Goal: Task Accomplishment & Management: Use online tool/utility

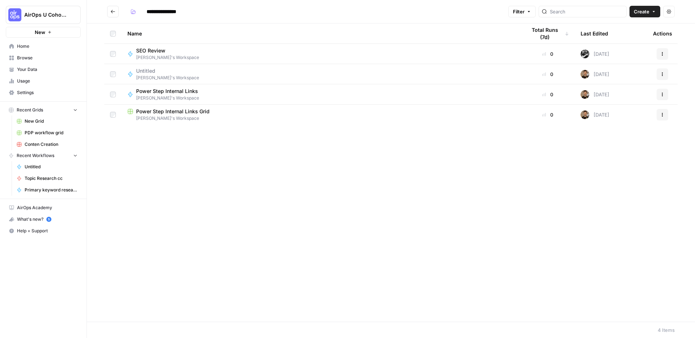
click at [175, 167] on div "Name Total Runs (7d) Last Edited Actions SEO Review [PERSON_NAME]'s Workspace 0…" at bounding box center [391, 173] width 608 height 298
click at [31, 34] on button "New" at bounding box center [43, 32] width 75 height 11
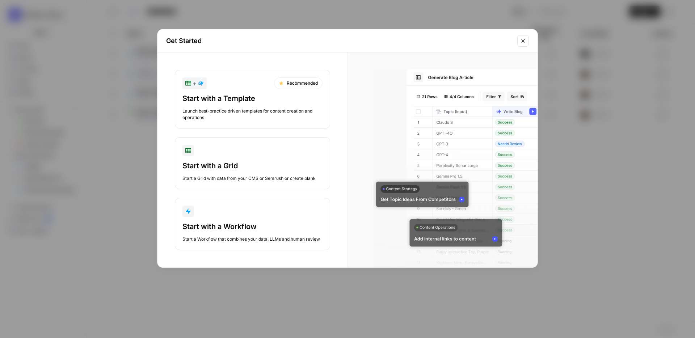
click at [240, 102] on div "Start with a Template" at bounding box center [252, 98] width 140 height 10
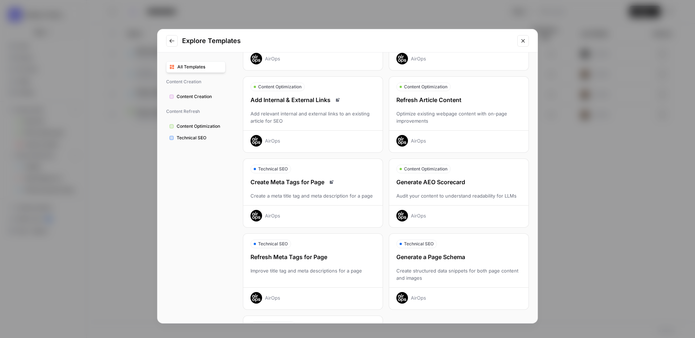
scroll to position [89, 0]
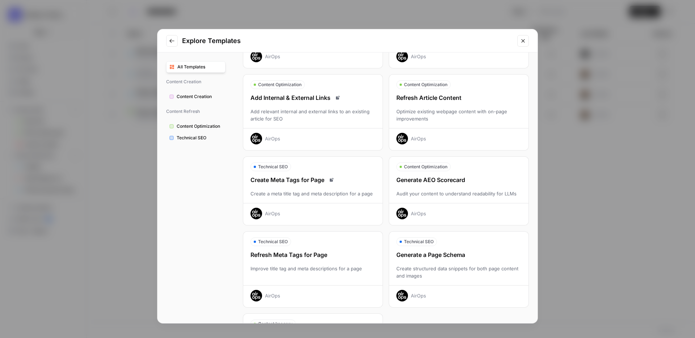
click at [437, 117] on div "Optimize existing webpage content with on-page improvements" at bounding box center [458, 115] width 139 height 14
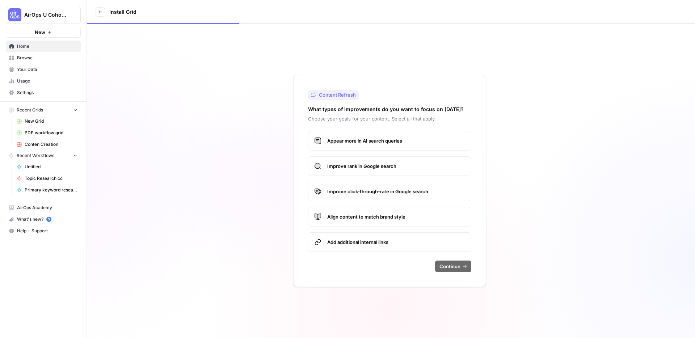
click at [378, 148] on label "Appear more in AI search queries" at bounding box center [389, 141] width 163 height 20
click at [369, 169] on span "Improve rank in Google search" at bounding box center [396, 166] width 138 height 7
click at [402, 246] on label "Add additional internal links" at bounding box center [389, 242] width 163 height 20
click at [453, 268] on span "Continue" at bounding box center [450, 266] width 21 height 7
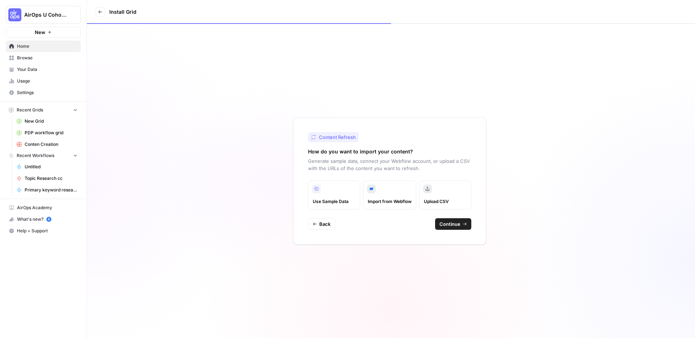
click at [448, 202] on span "Upload CSV" at bounding box center [445, 201] width 43 height 7
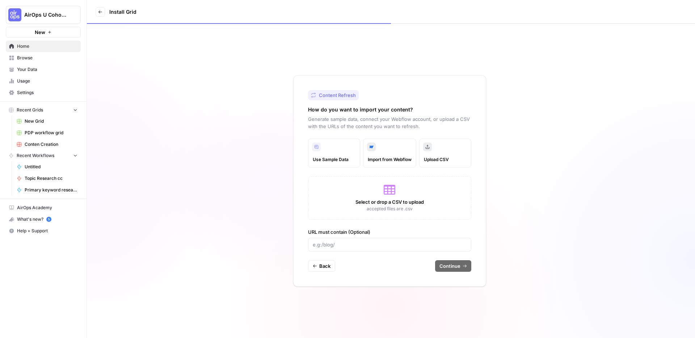
click at [443, 152] on label "Upload CSV" at bounding box center [445, 153] width 52 height 29
click at [395, 194] on icon at bounding box center [390, 190] width 12 height 12
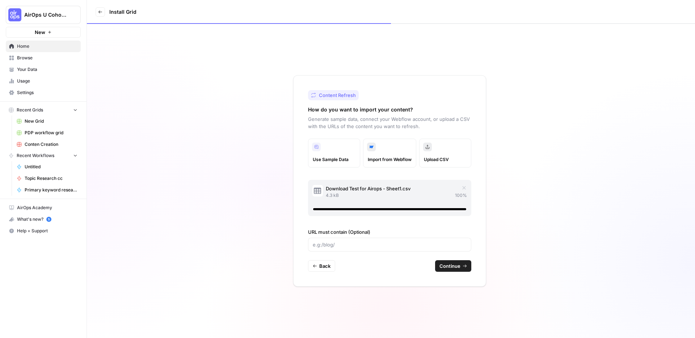
click at [453, 264] on span "Continue" at bounding box center [450, 265] width 21 height 7
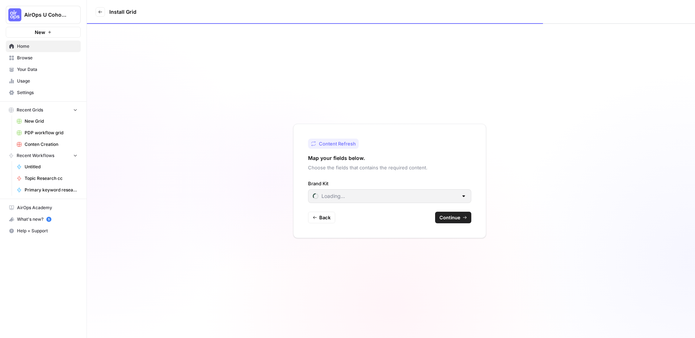
type input "AirDNA ([GEOGRAPHIC_DATA])"
click at [387, 196] on input "Brand Kit" at bounding box center [385, 196] width 145 height 7
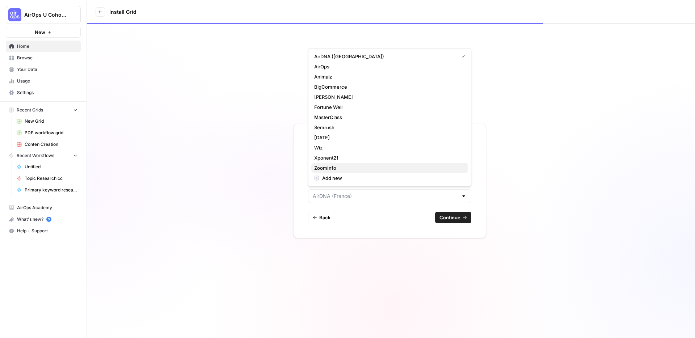
click at [354, 166] on span "ZoomInfo" at bounding box center [388, 167] width 148 height 7
type input "ZoomInfo"
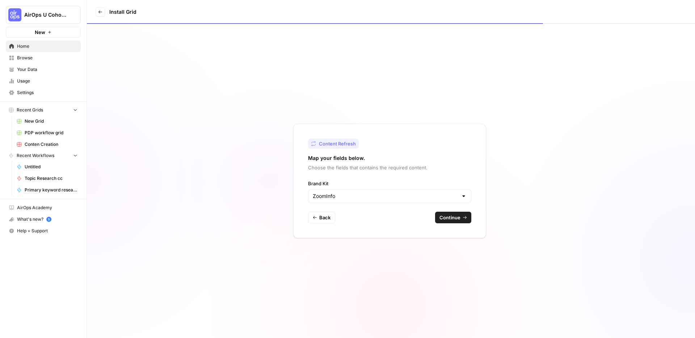
click at [462, 217] on button "Continue" at bounding box center [453, 218] width 36 height 12
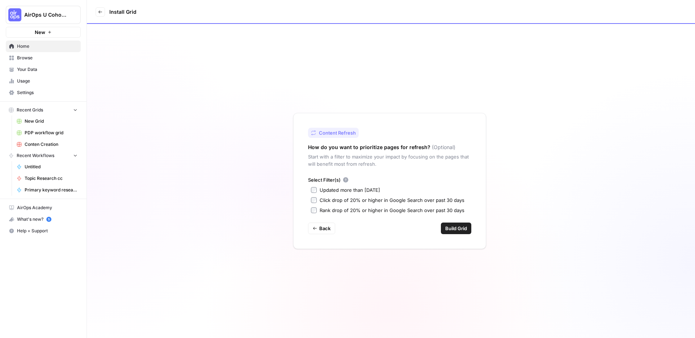
click at [454, 227] on span "Build Grid" at bounding box center [456, 228] width 22 height 7
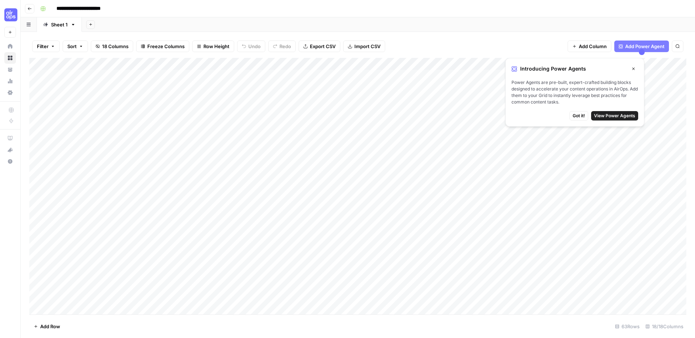
click at [581, 118] on span "Got it!" at bounding box center [579, 116] width 12 height 7
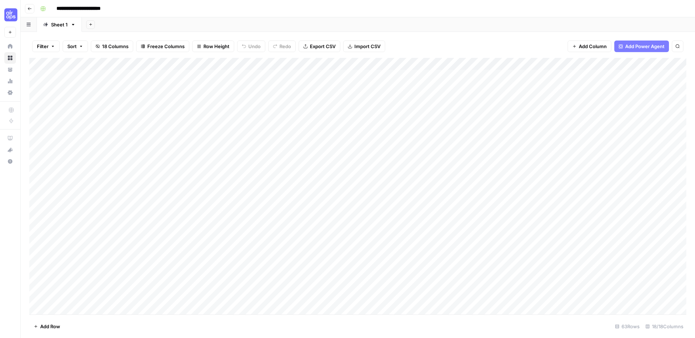
click at [112, 76] on div "Add Column" at bounding box center [357, 186] width 657 height 257
click at [139, 75] on div "Add Column" at bounding box center [357, 186] width 657 height 257
click at [63, 77] on div "Add Column" at bounding box center [357, 186] width 657 height 257
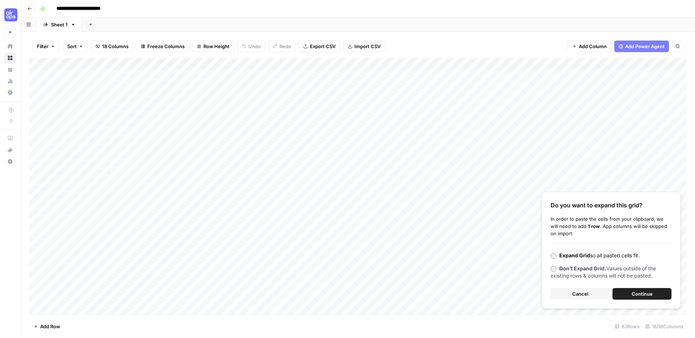
click at [639, 294] on span "Continue" at bounding box center [642, 293] width 21 height 7
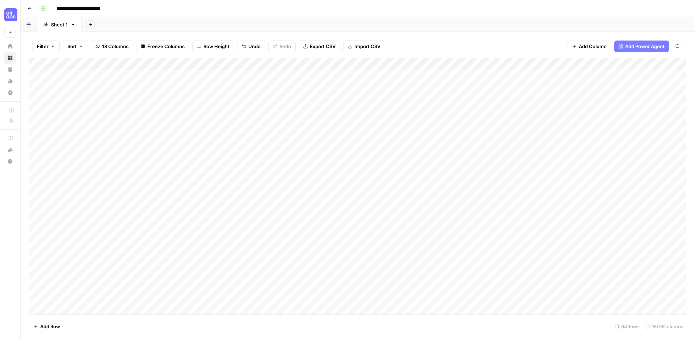
click at [140, 75] on div "Add Column" at bounding box center [357, 186] width 657 height 257
click at [154, 74] on div "Add Column" at bounding box center [357, 186] width 657 height 257
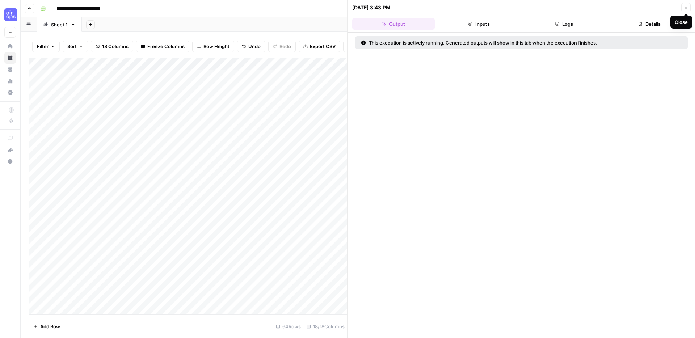
click at [686, 7] on icon "button" at bounding box center [686, 7] width 4 height 4
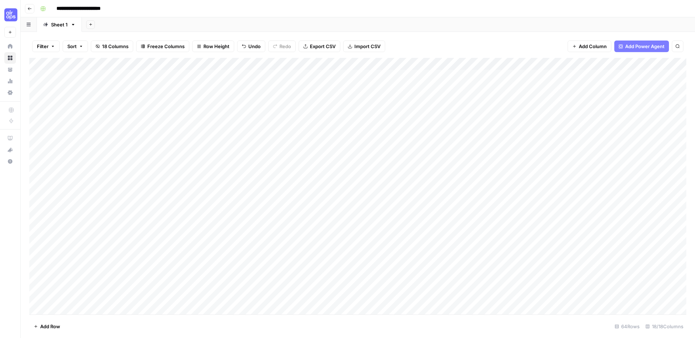
click at [395, 9] on div "**********" at bounding box center [362, 9] width 651 height 12
click at [325, 7] on div "**********" at bounding box center [362, 9] width 651 height 12
click at [154, 74] on div "Add Column" at bounding box center [357, 186] width 657 height 257
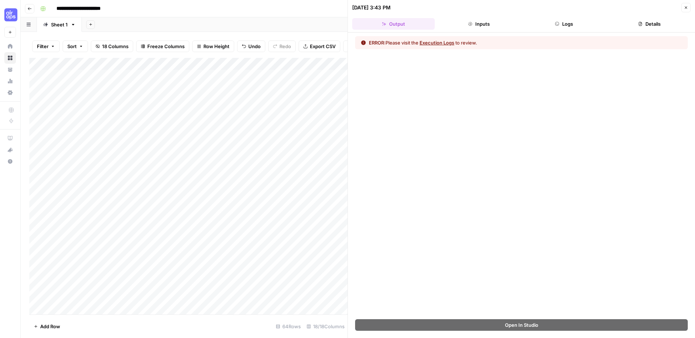
click at [439, 45] on button "Execution Logs" at bounding box center [437, 42] width 35 height 7
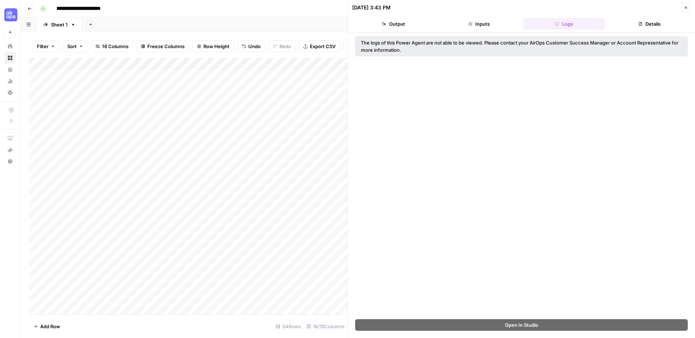
drag, startPoint x: 402, startPoint y: 49, endPoint x: 403, endPoint y: 43, distance: 6.3
click at [403, 43] on div "The logs of this Power Agent are not able to be viewed. Please contact your Air…" at bounding box center [521, 46] width 321 height 14
click at [395, 24] on button "Output" at bounding box center [393, 24] width 83 height 12
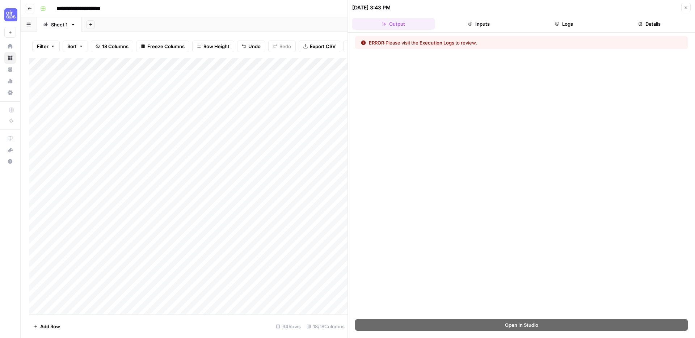
click at [482, 26] on button "Inputs" at bounding box center [479, 24] width 83 height 12
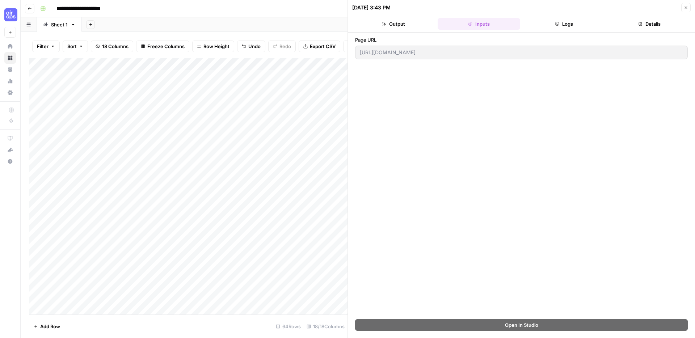
click at [140, 89] on div "Add Column" at bounding box center [188, 186] width 318 height 257
click at [686, 9] on icon "button" at bounding box center [686, 7] width 4 height 4
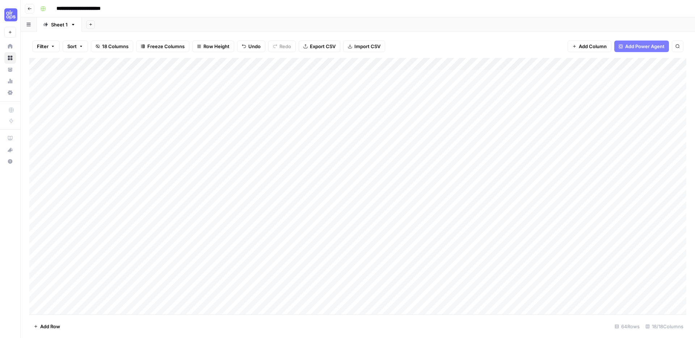
click at [492, 64] on div "Add Column" at bounding box center [357, 186] width 657 height 257
click at [472, 61] on div "Add Column" at bounding box center [357, 186] width 657 height 257
click at [462, 123] on span "Configure Inputs" at bounding box center [477, 124] width 63 height 7
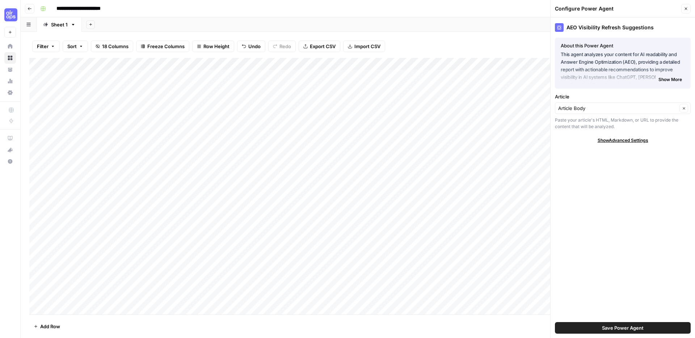
click at [673, 79] on span "Show More" at bounding box center [671, 79] width 24 height 7
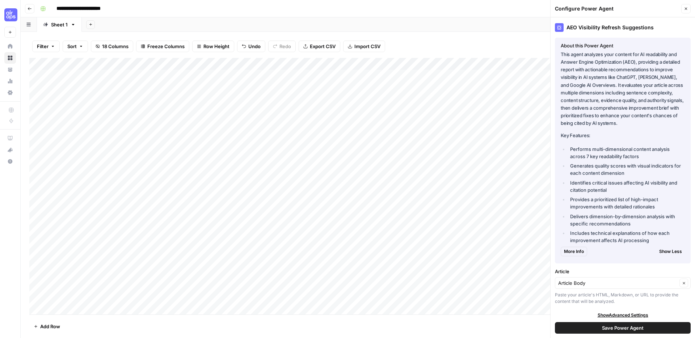
scroll to position [4, 0]
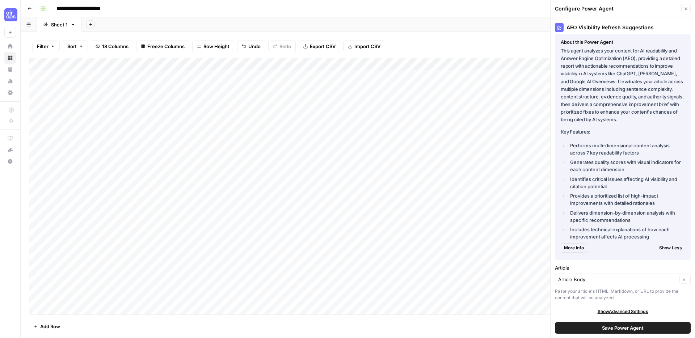
click at [587, 247] on div "More Info Show Less" at bounding box center [623, 247] width 124 height 15
click at [583, 249] on span "More Info" at bounding box center [574, 248] width 20 height 7
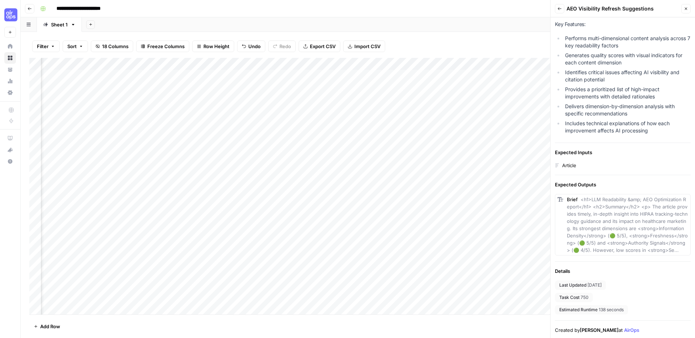
scroll to position [0, 0]
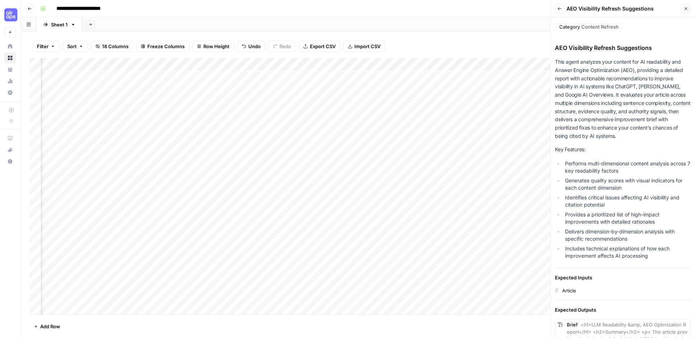
click at [285, 64] on div "Add Column" at bounding box center [357, 186] width 657 height 257
click at [277, 64] on div "Add Column" at bounding box center [357, 186] width 657 height 257
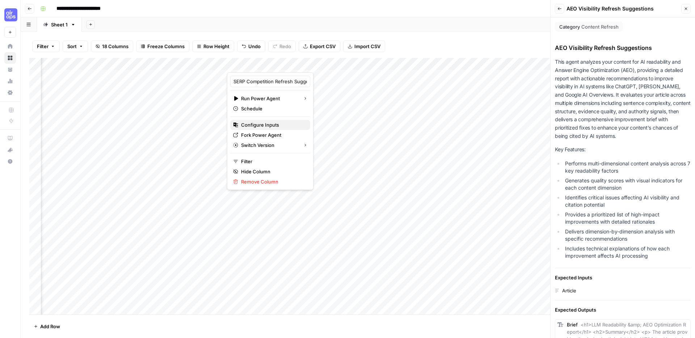
click at [266, 122] on span "Configure Inputs" at bounding box center [272, 124] width 63 height 7
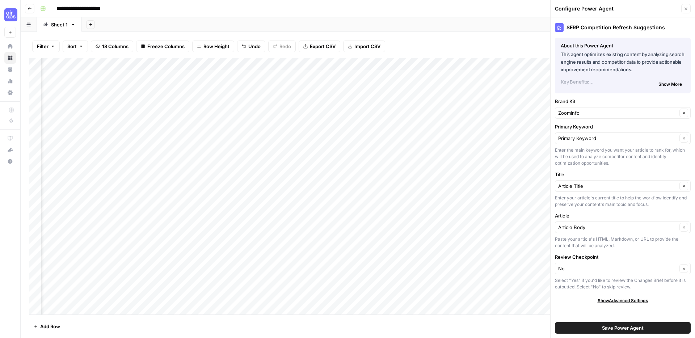
click at [672, 83] on span "Show More" at bounding box center [671, 84] width 24 height 7
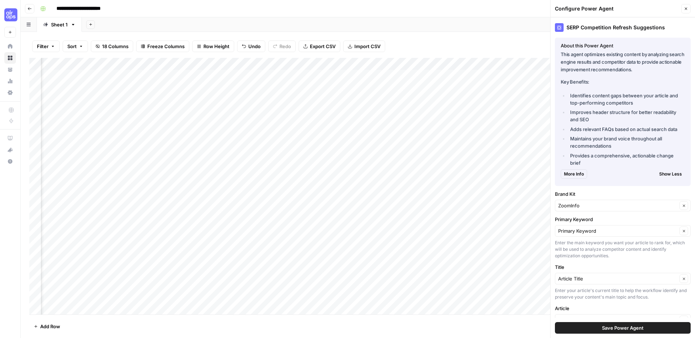
click at [573, 174] on span "More Info" at bounding box center [574, 174] width 20 height 7
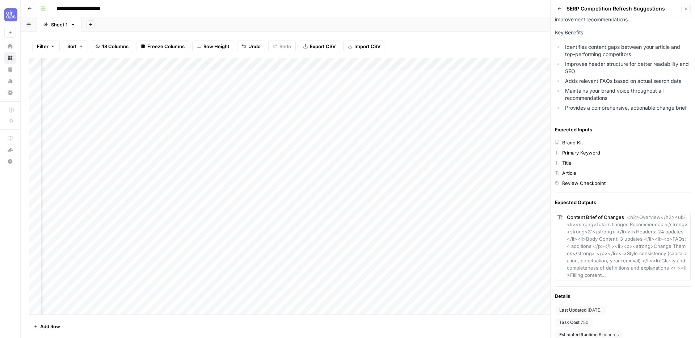
scroll to position [84, 0]
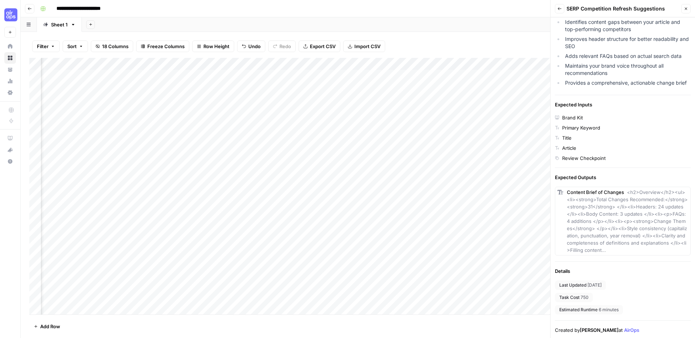
drag, startPoint x: 625, startPoint y: 206, endPoint x: 619, endPoint y: 237, distance: 31.7
click at [619, 237] on span "<h2>Overview</h2><ul><li><strong>Total Changes Recommended:</strong> <strong>31…" at bounding box center [627, 221] width 121 height 64
click at [85, 76] on div "Add Column" at bounding box center [357, 186] width 657 height 257
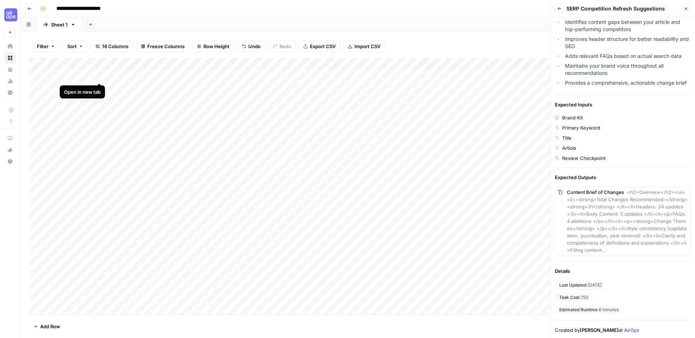
click at [98, 74] on div "Add Column" at bounding box center [357, 186] width 657 height 257
click at [36, 75] on div "Add Column" at bounding box center [357, 186] width 657 height 257
click at [54, 327] on span "Delete 1 Row" at bounding box center [48, 326] width 29 height 7
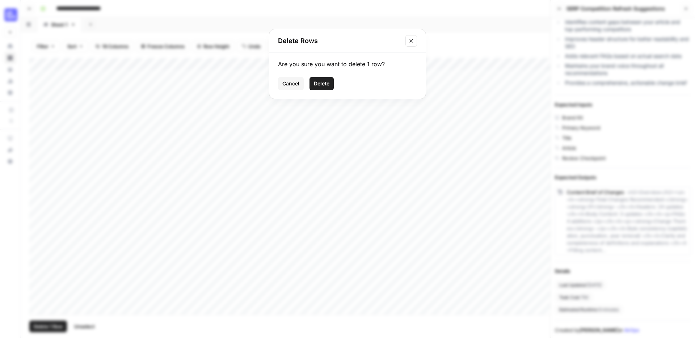
click at [324, 81] on span "Delete" at bounding box center [322, 83] width 16 height 7
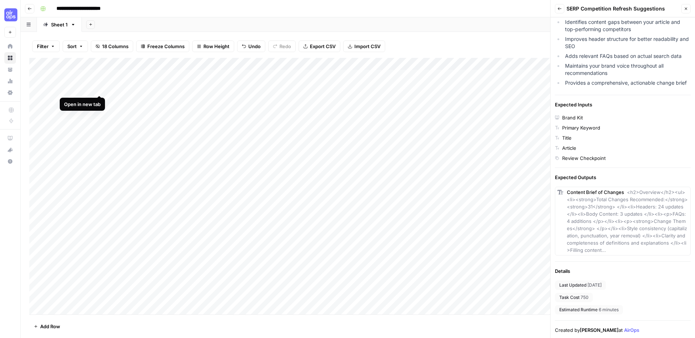
click at [98, 87] on div "Add Column" at bounding box center [357, 186] width 657 height 257
click at [35, 87] on div "Add Column" at bounding box center [357, 186] width 657 height 257
click at [36, 76] on div "Add Column" at bounding box center [357, 186] width 657 height 257
click at [57, 330] on span "Delete 2 Rows" at bounding box center [50, 326] width 32 height 7
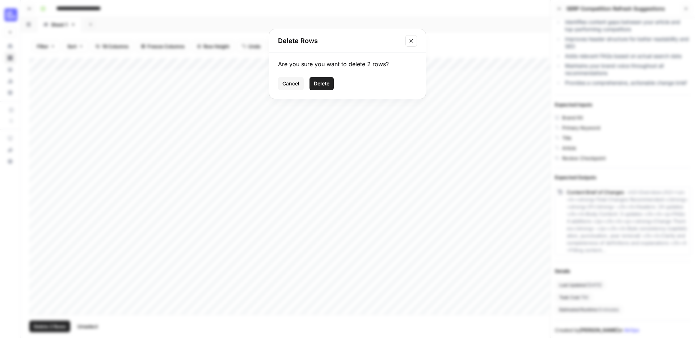
click at [330, 83] on button "Delete" at bounding box center [322, 83] width 24 height 13
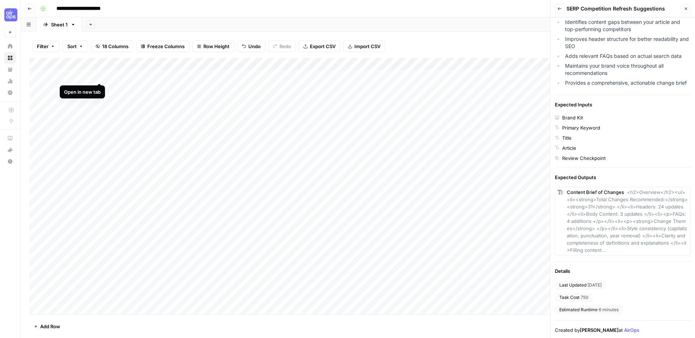
click at [97, 75] on div "Add Column" at bounding box center [357, 186] width 657 height 257
click at [97, 87] on div "Add Column" at bounding box center [357, 186] width 657 height 257
click at [38, 73] on div "Add Column" at bounding box center [357, 186] width 657 height 257
click at [60, 327] on span "Delete 1 Row" at bounding box center [48, 326] width 29 height 7
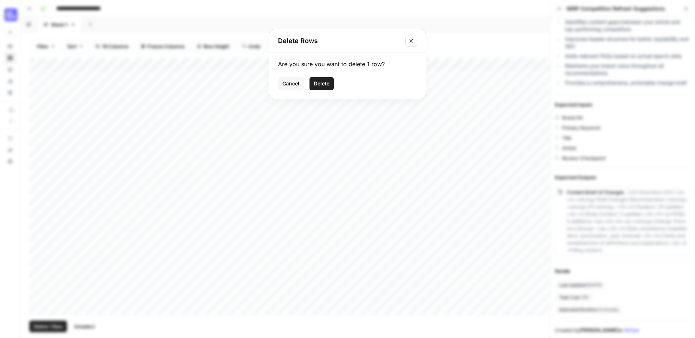
click at [324, 88] on button "Delete" at bounding box center [322, 83] width 24 height 13
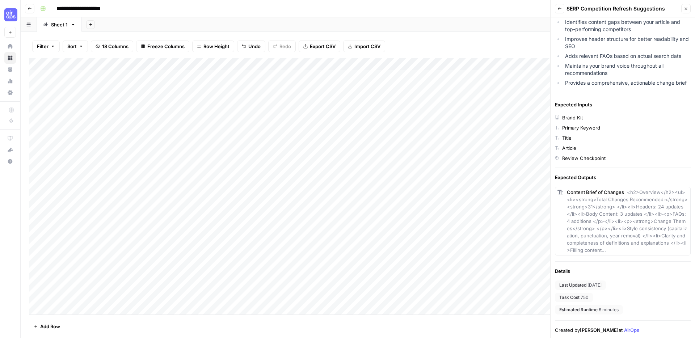
click at [134, 73] on div "Add Column" at bounding box center [357, 186] width 657 height 257
click at [559, 9] on icon "button" at bounding box center [560, 8] width 4 height 3
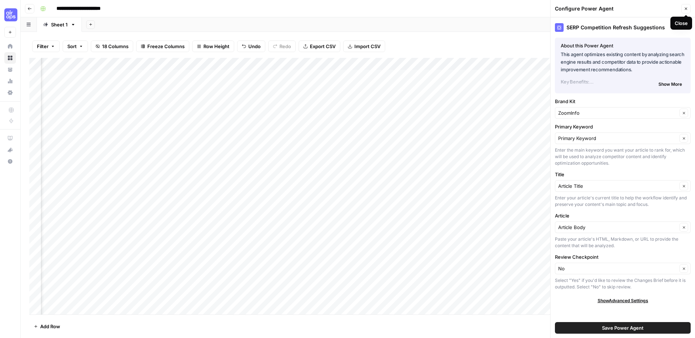
click at [690, 8] on button "Close" at bounding box center [685, 8] width 9 height 9
